Goal: Transaction & Acquisition: Purchase product/service

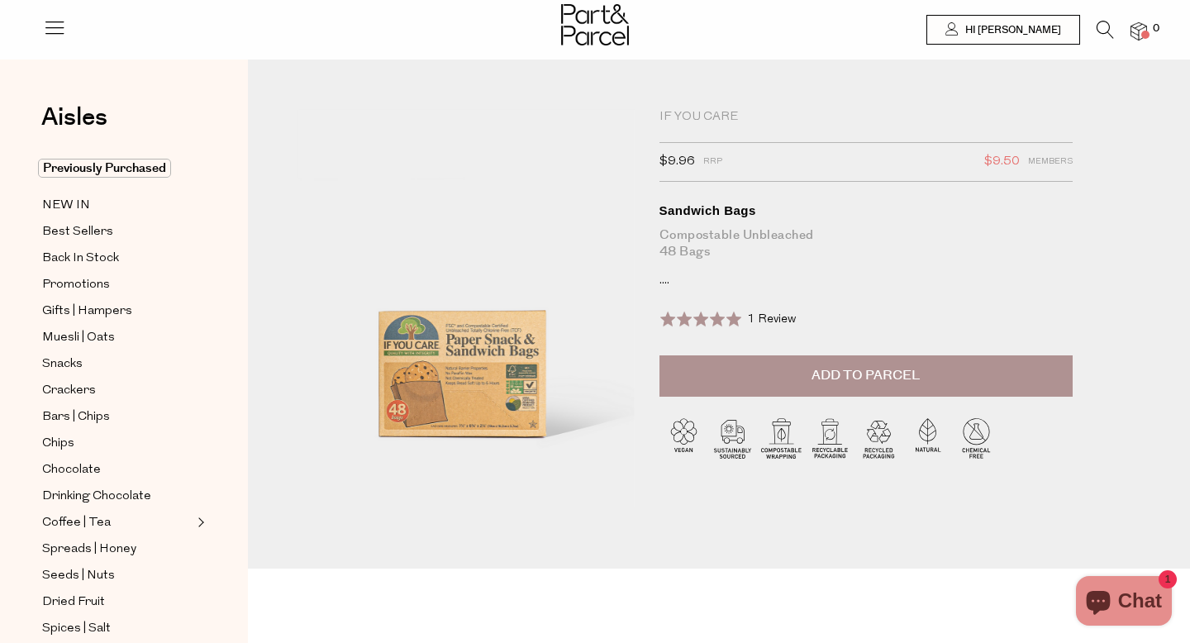
click at [459, 388] on div at bounding box center [465, 338] width 337 height 459
click at [1098, 26] on icon at bounding box center [1104, 30] width 17 height 18
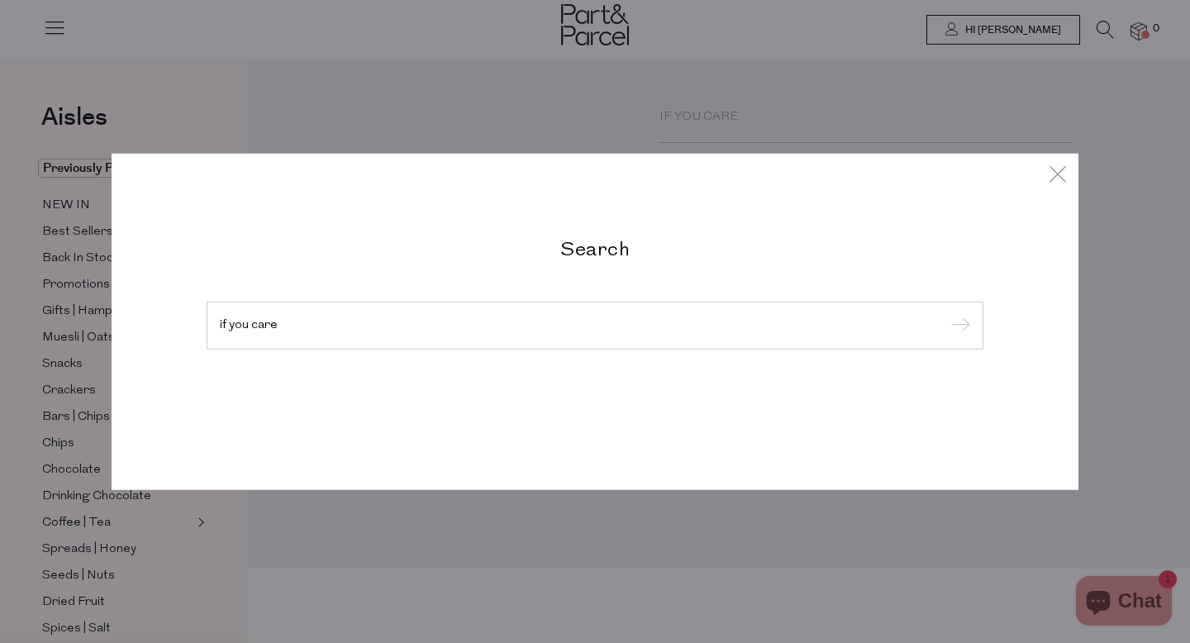
type input "if you care"
click at [945, 314] on input "submit" at bounding box center [957, 326] width 25 height 25
